Goal: Information Seeking & Learning: Learn about a topic

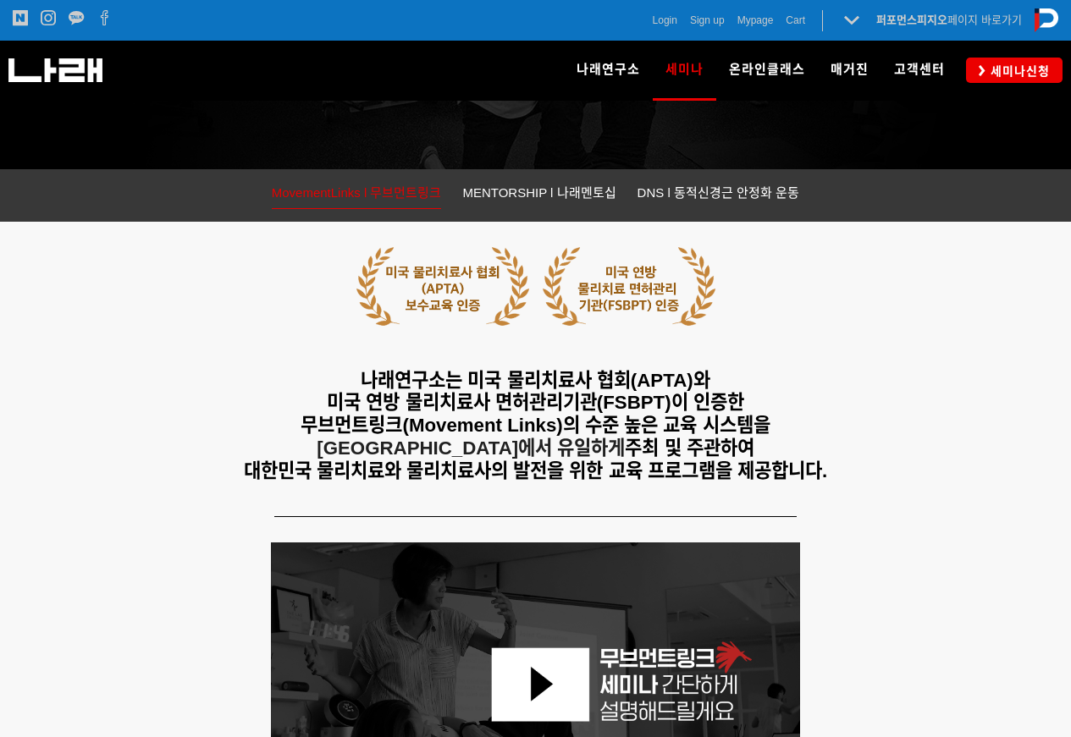
scroll to position [169, 0]
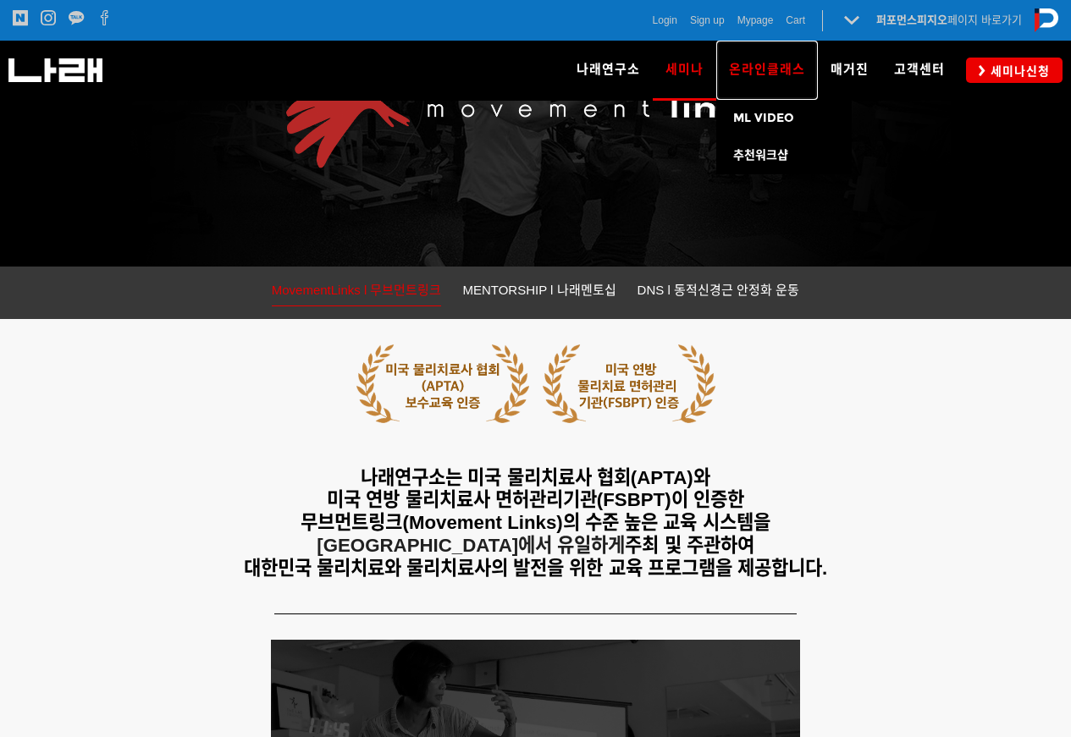
click at [772, 59] on link "온라인클래스" at bounding box center [767, 70] width 102 height 59
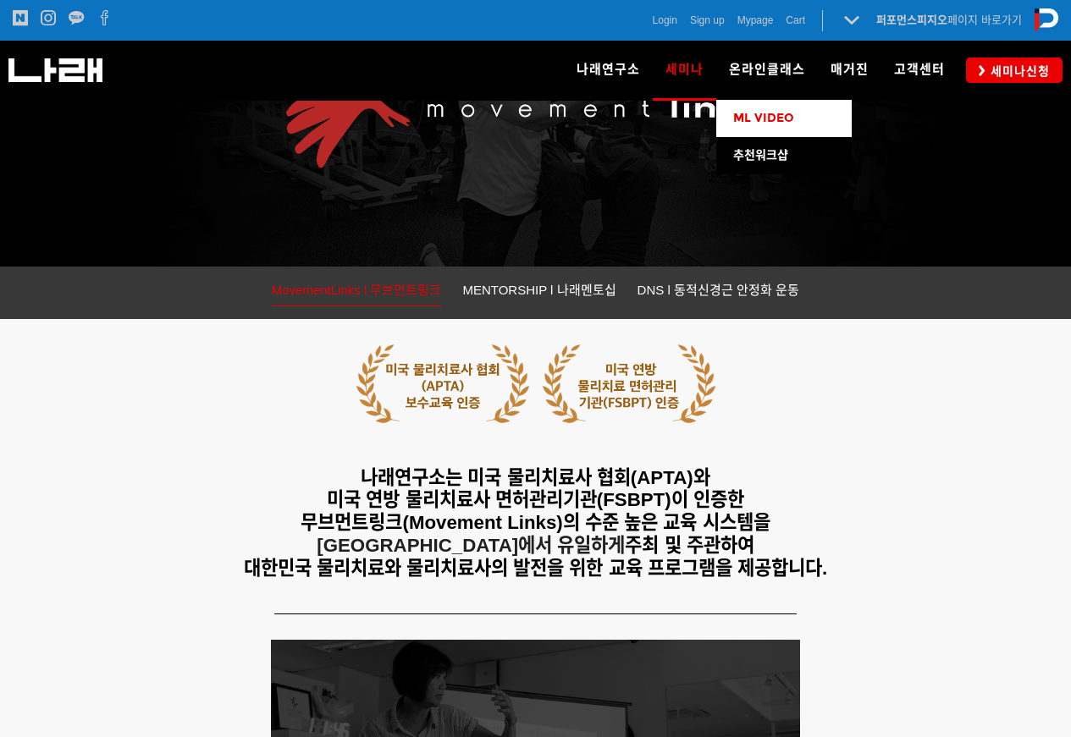
click at [789, 115] on span "ML VIDEO" at bounding box center [763, 118] width 61 height 14
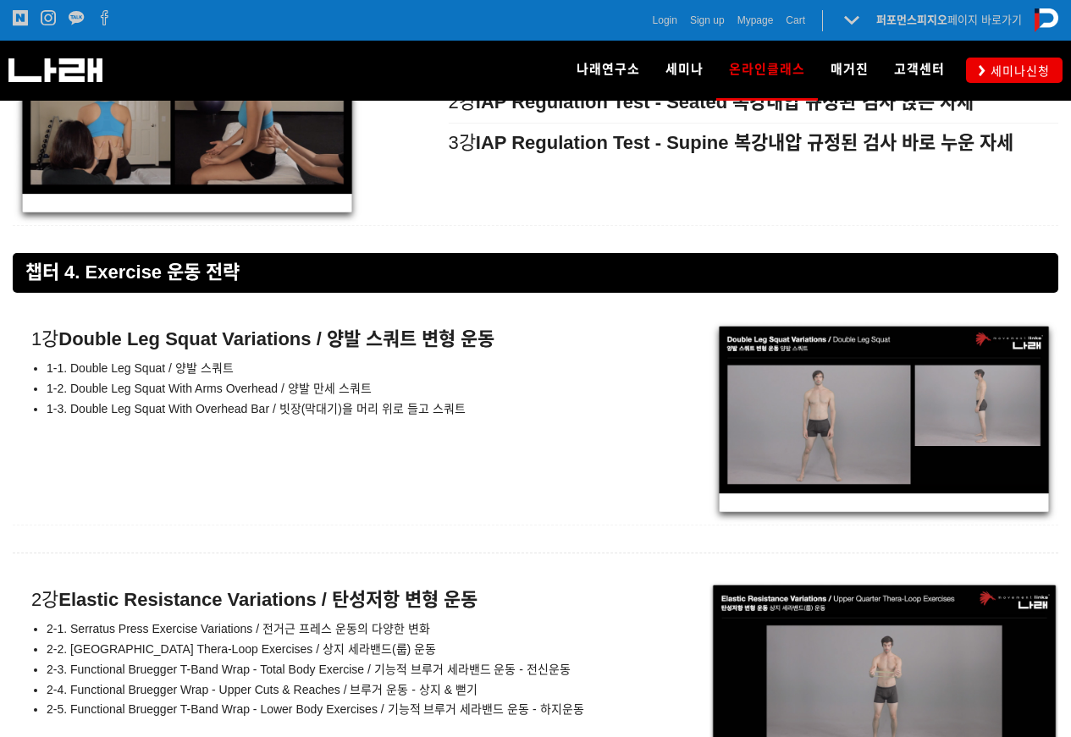
scroll to position [9481, 0]
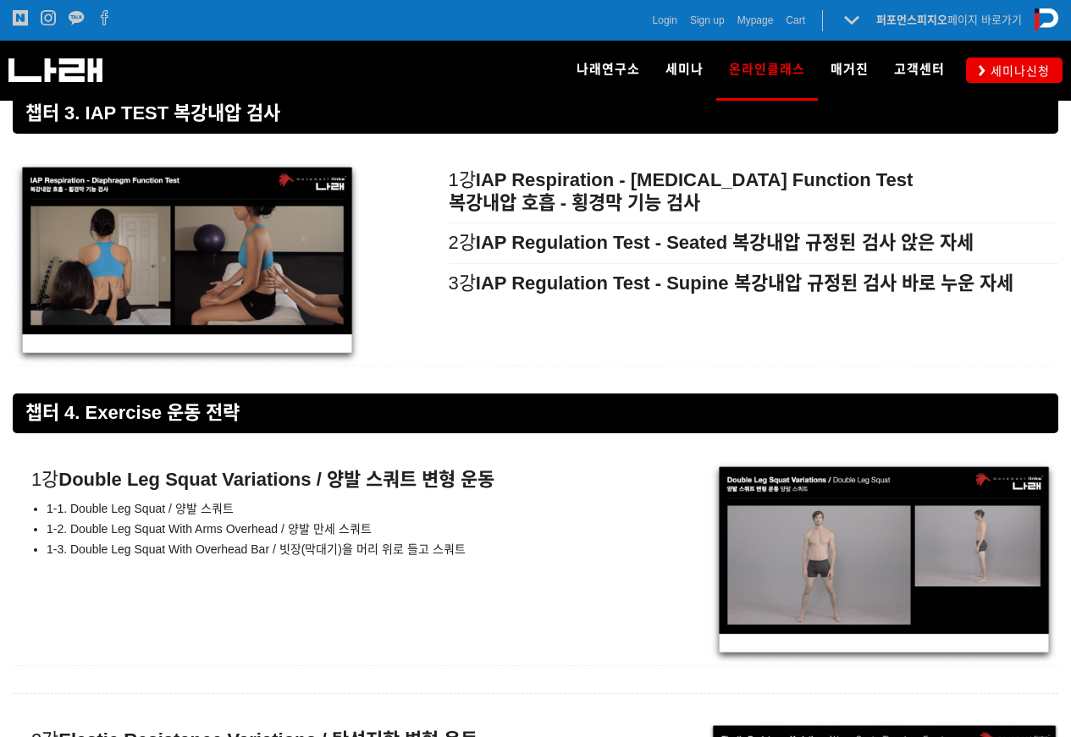
click at [647, 495] on div "1강 Double Leg Squat Variations / 양발 스쿼트 변형 운동 1-1. Double Leg Squat / 양발 스쿼트 1-…" at bounding box center [535, 562] width 1045 height 205
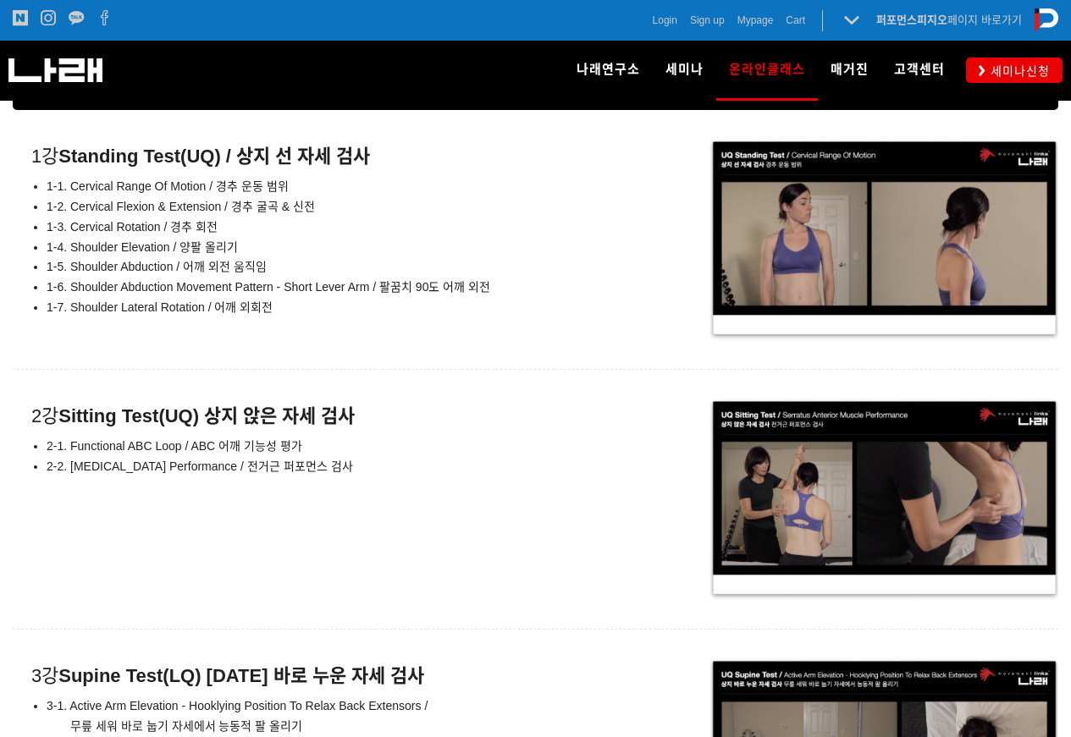
scroll to position [8042, 0]
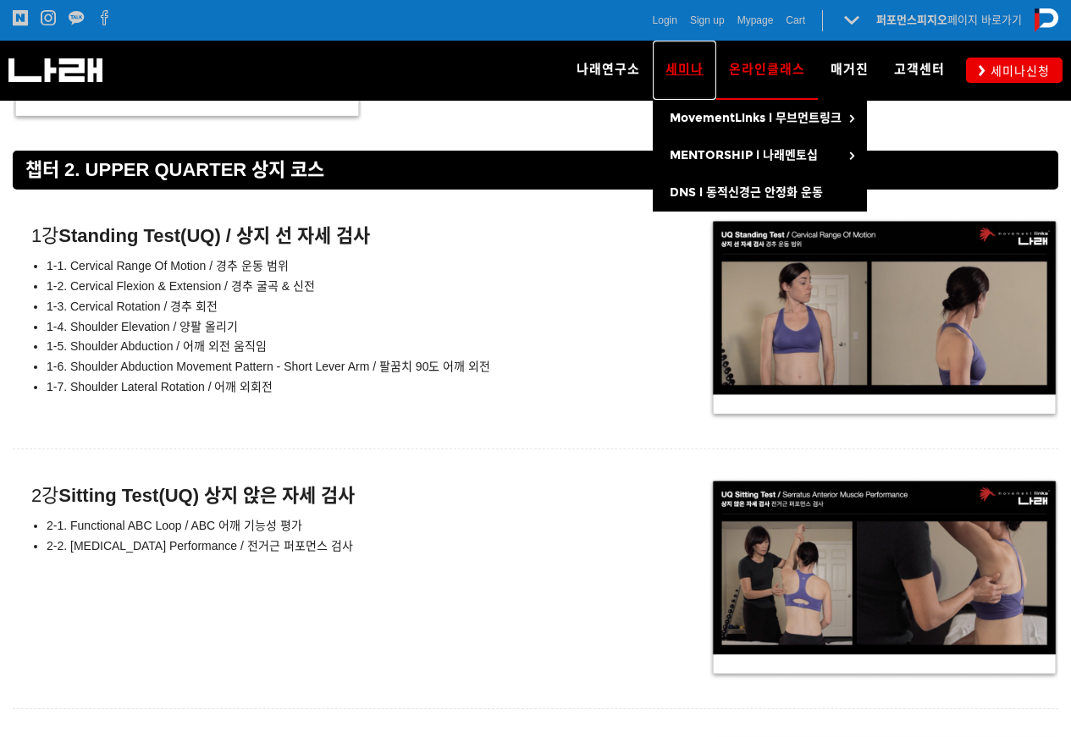
click at [705, 80] on link "세미나" at bounding box center [684, 70] width 63 height 59
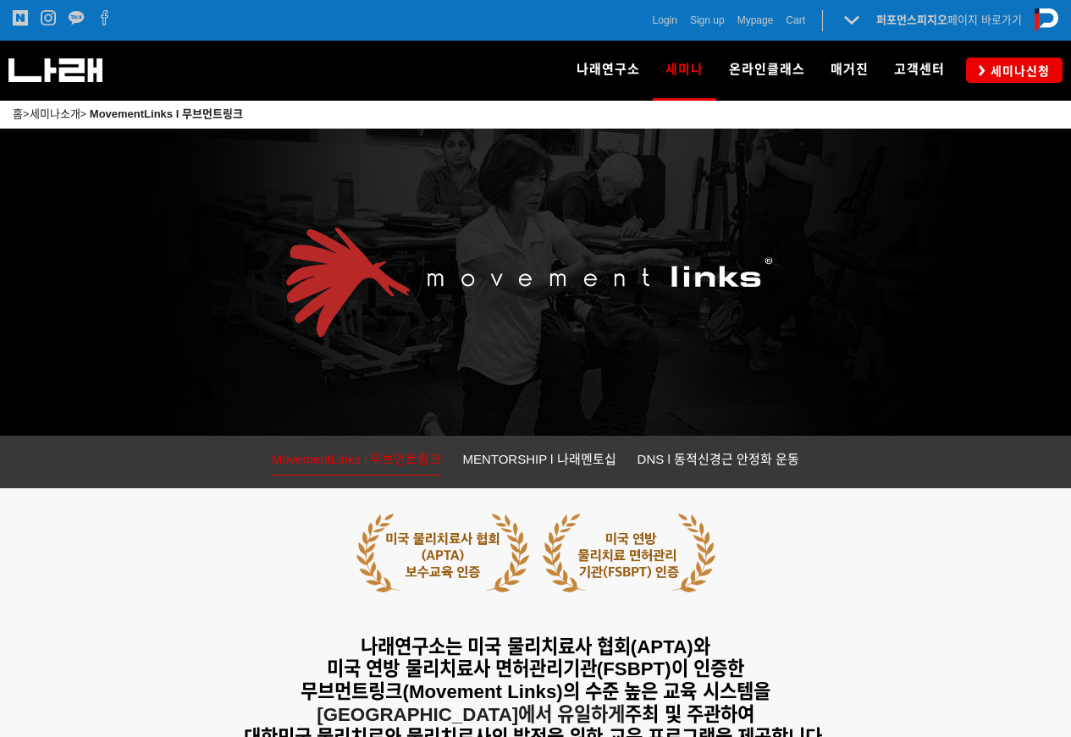
scroll to position [254, 0]
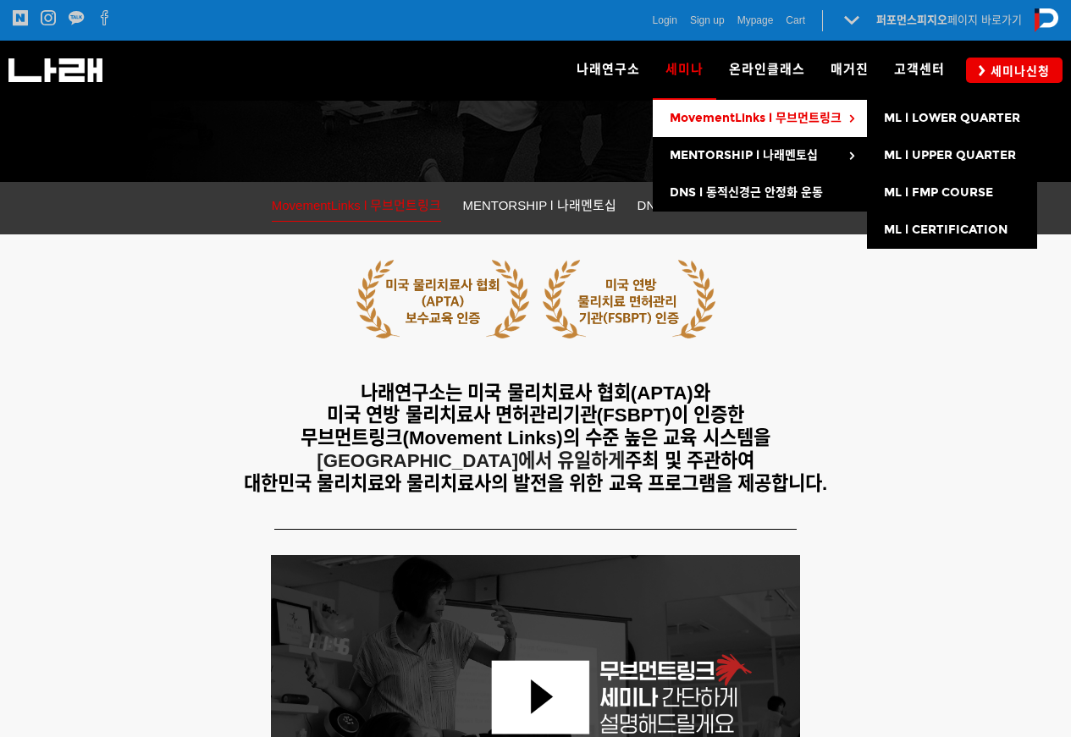
click at [720, 116] on span "MovementLinks l 무브먼트링크" at bounding box center [756, 118] width 172 height 14
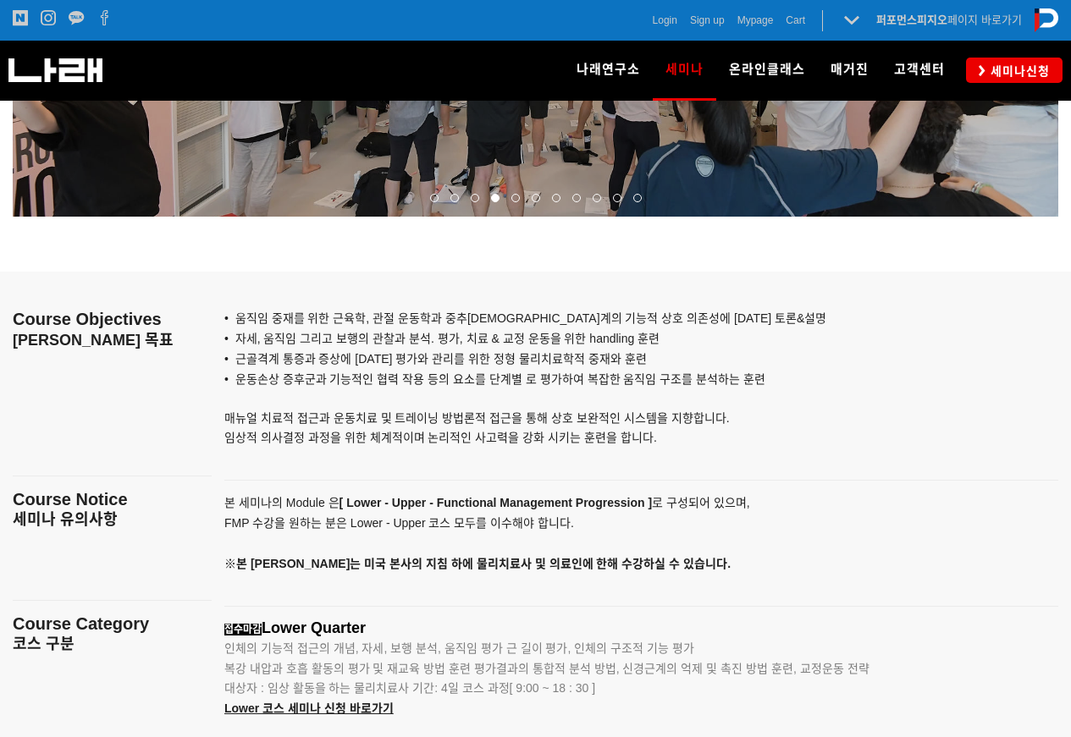
scroll to position [1502, 0]
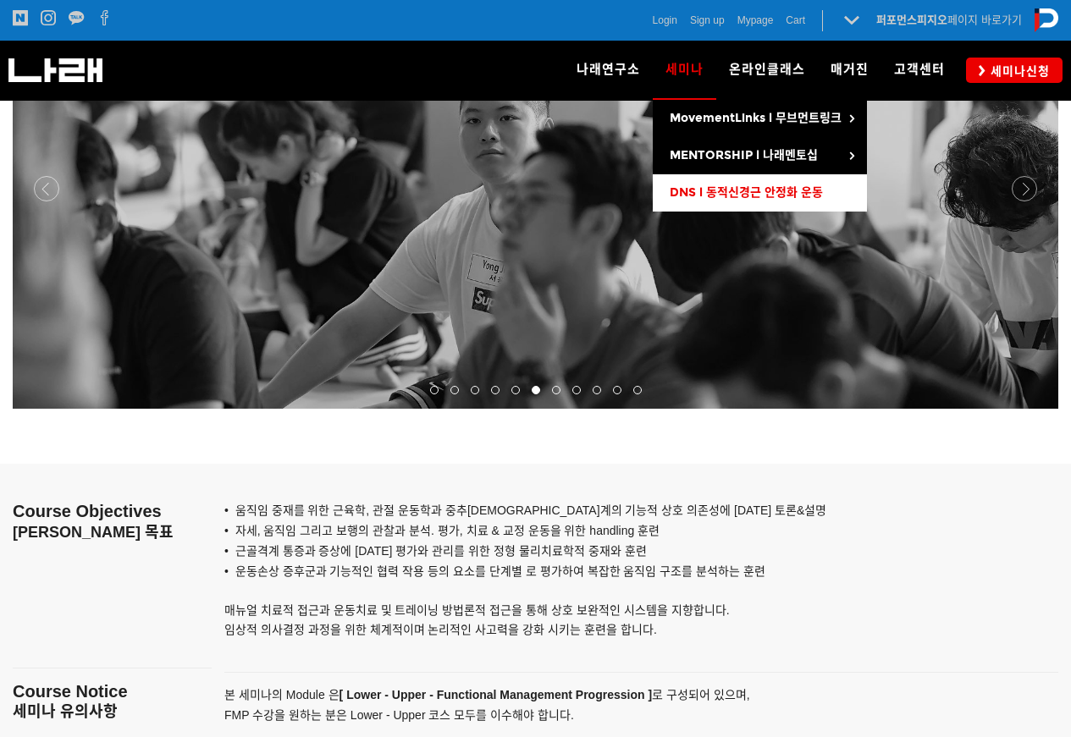
click at [715, 183] on link "DNS l 동적신경근 안정화 운동" at bounding box center [760, 192] width 214 height 37
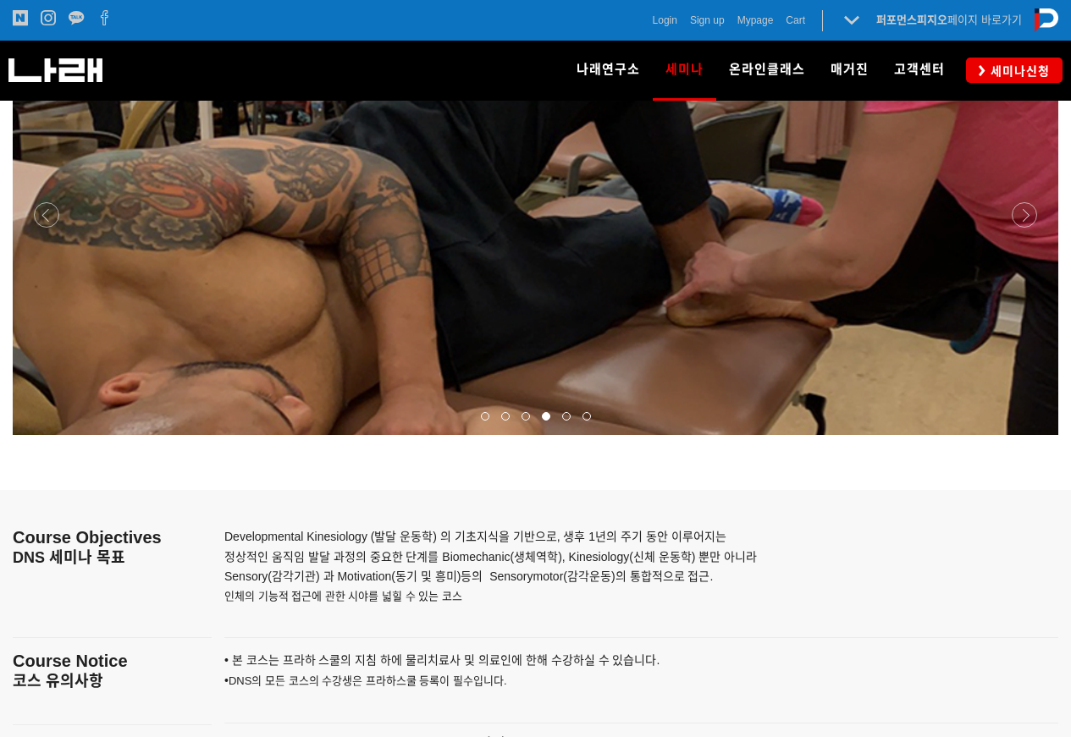
scroll to position [2116, 0]
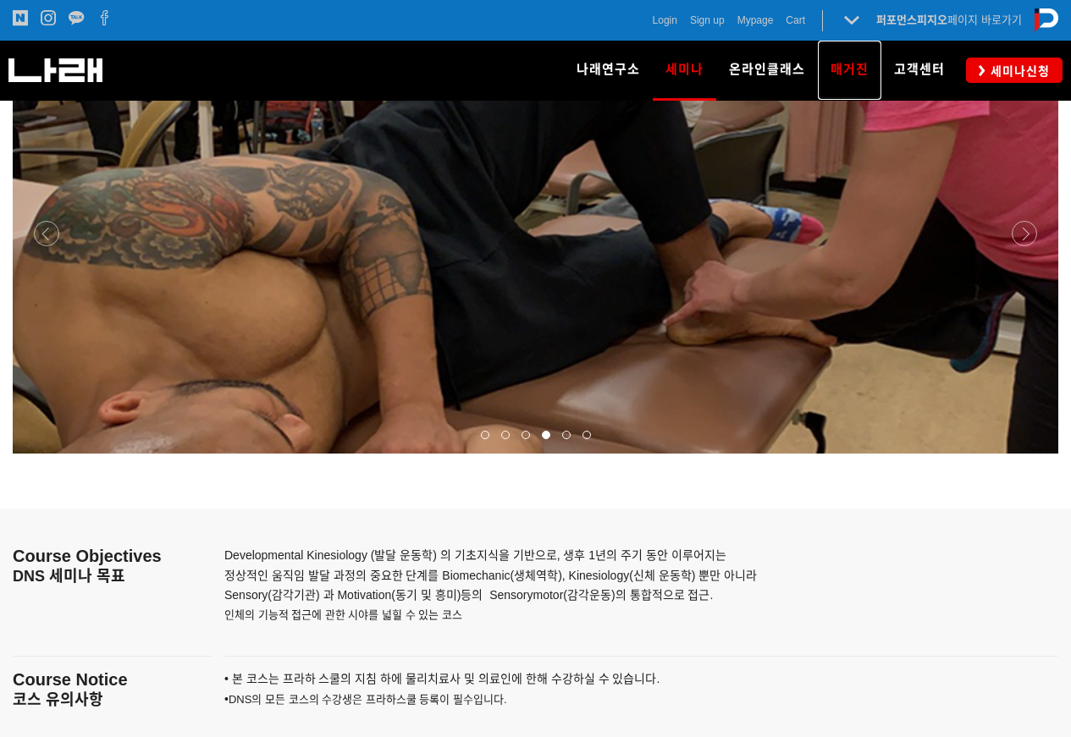
click at [855, 67] on span "매거진" at bounding box center [849, 69] width 38 height 15
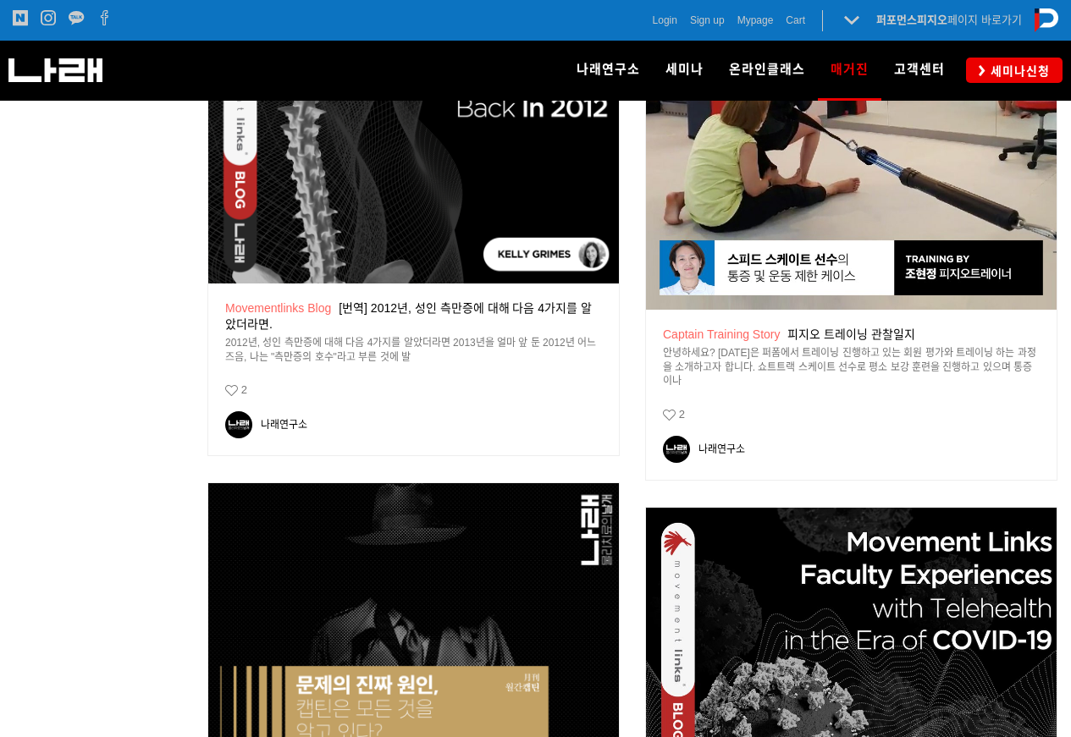
scroll to position [1439, 0]
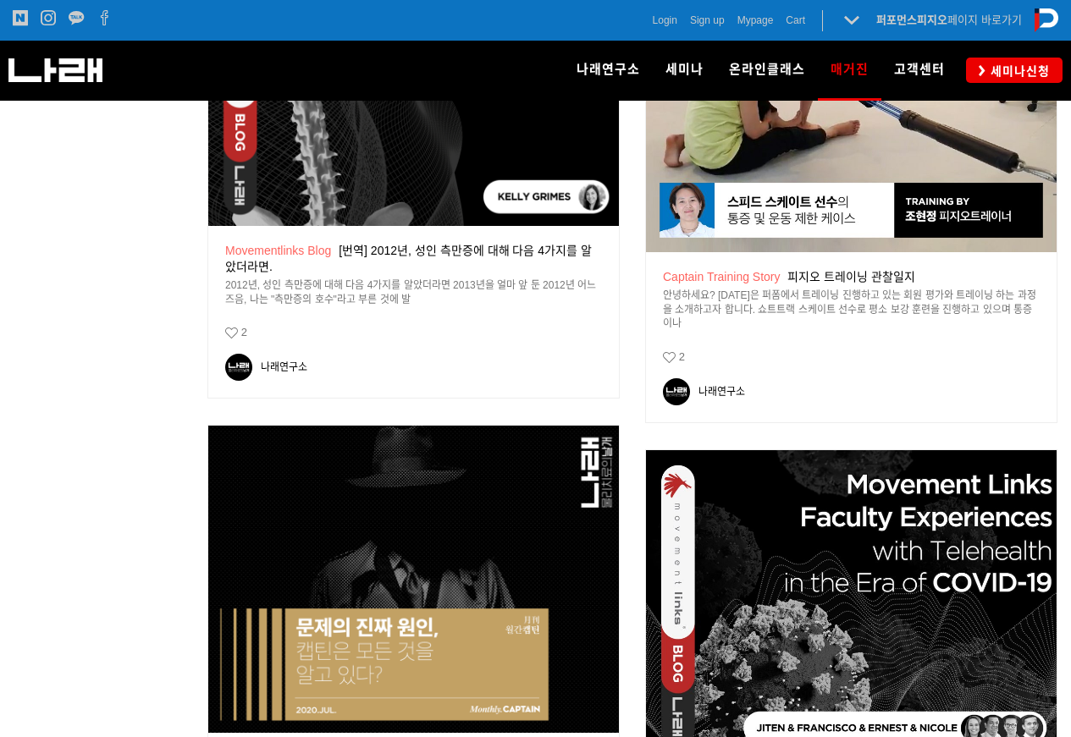
click at [532, 266] on div "공지 Movementlinks Blog [번역] 2012년, 성인 측만증에 대해 다음 4가지를 알았더라면." at bounding box center [413, 258] width 377 height 30
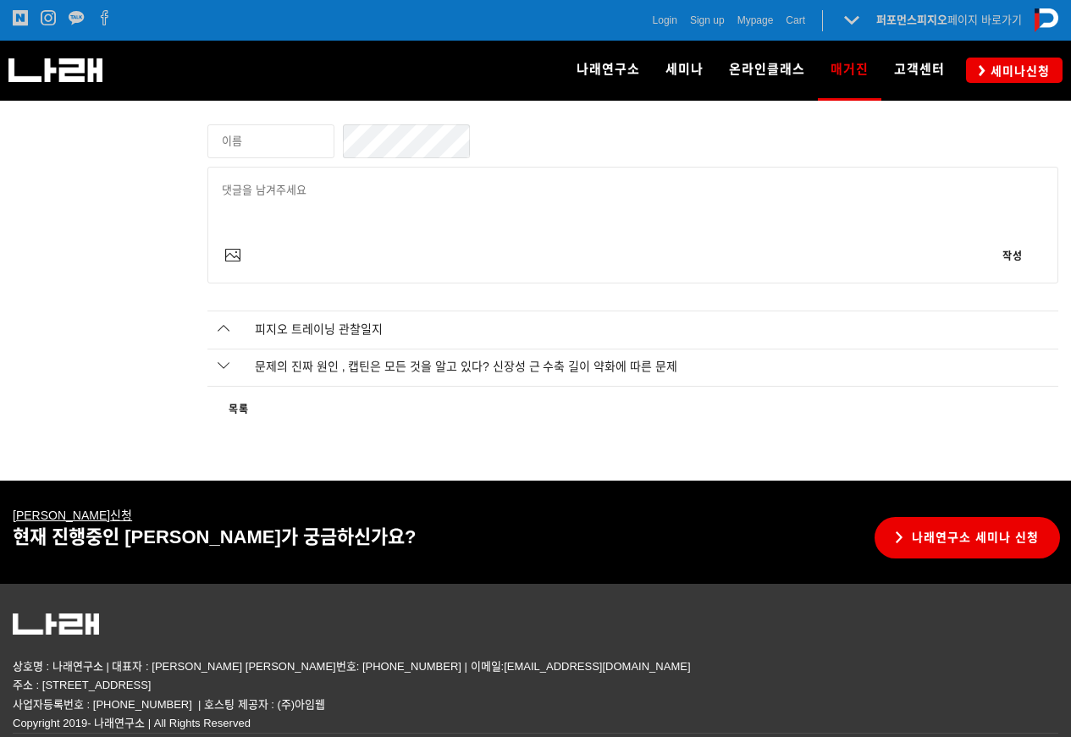
scroll to position [6327, 0]
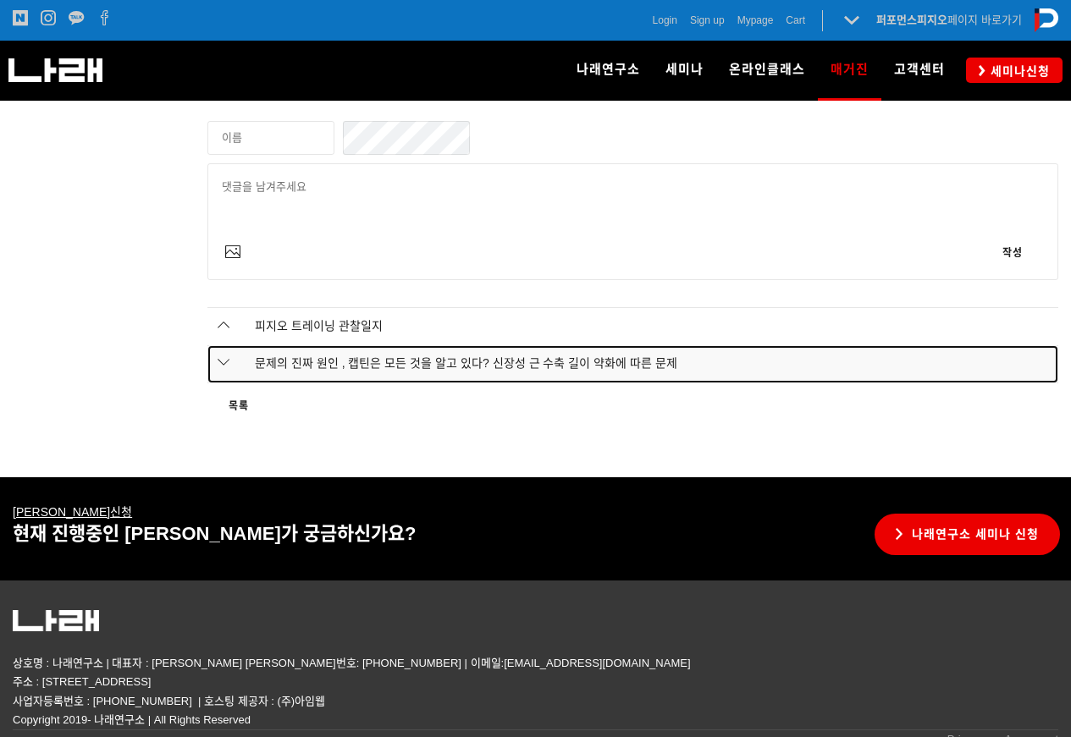
click at [315, 371] on span "문제의 진짜 원인 , 캡틴은 모든 것을 알고 있다? 신장성 근 수축 길이 약화에 따른 문제" at bounding box center [453, 362] width 448 height 17
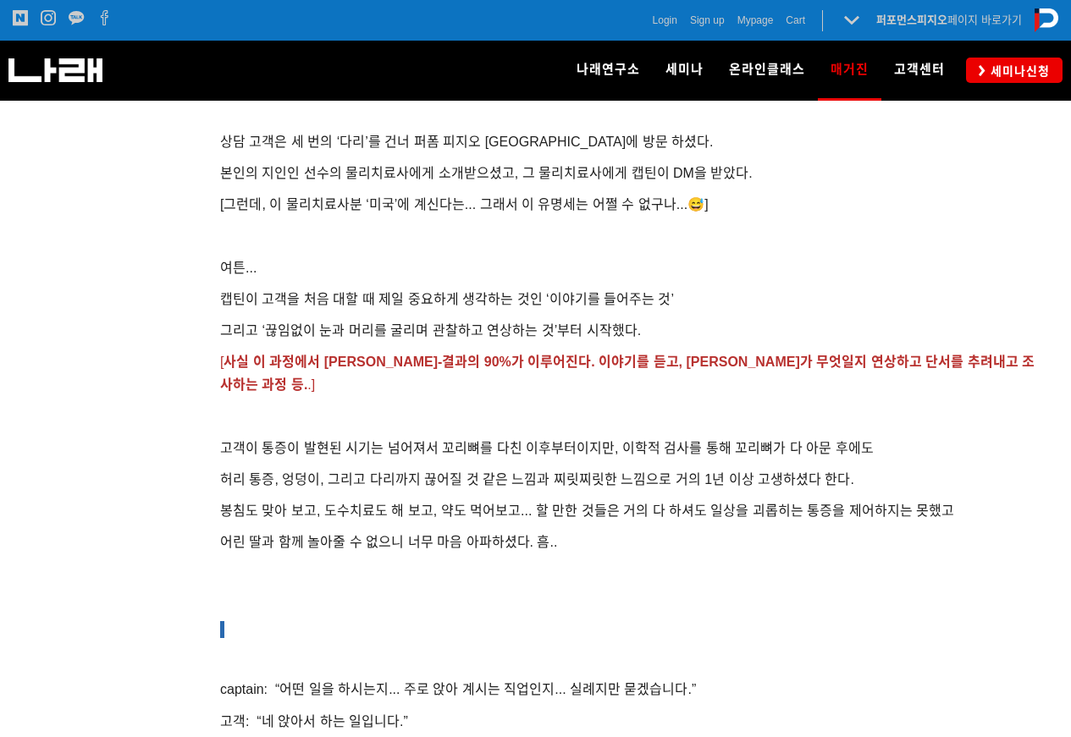
scroll to position [1344, 0]
